Goal: Task Accomplishment & Management: Manage account settings

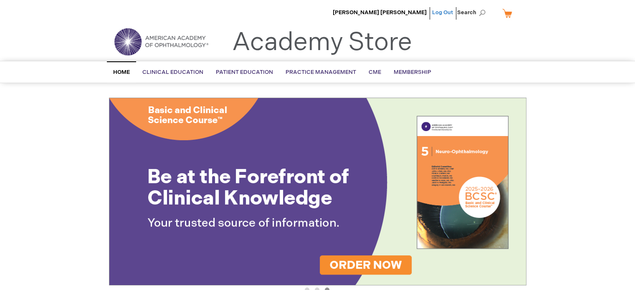
click at [448, 12] on link "Log Out" at bounding box center [442, 12] width 21 height 7
